Goal: Navigation & Orientation: Understand site structure

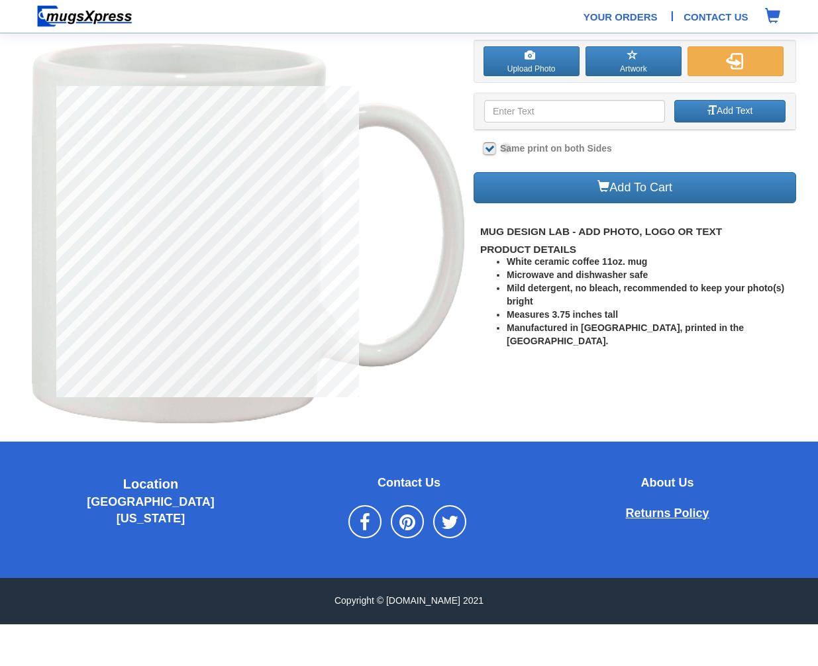
click at [667, 513] on span "Returns Policy" at bounding box center [666, 513] width 83 height 13
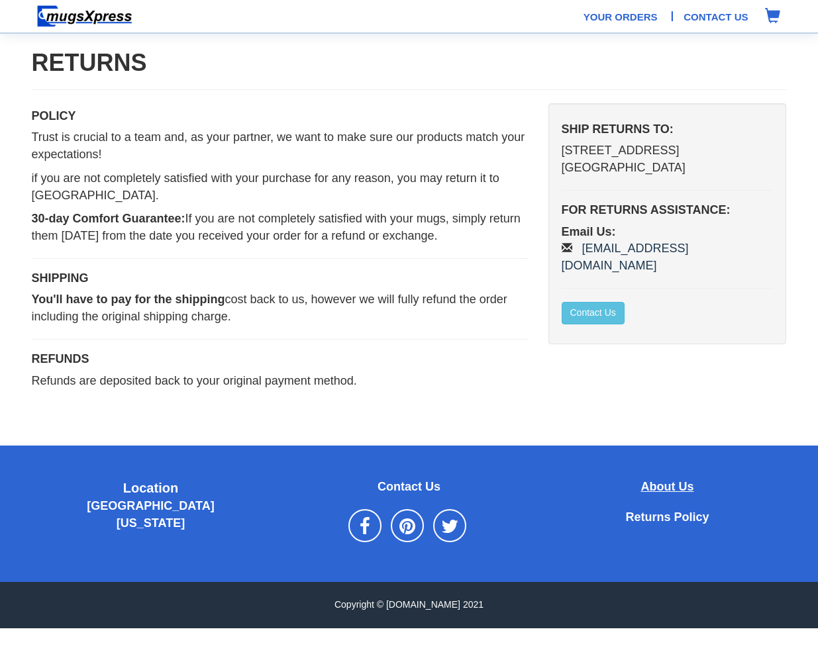
click at [667, 480] on span "About Us" at bounding box center [667, 486] width 53 height 13
